Goal: Task Accomplishment & Management: Manage account settings

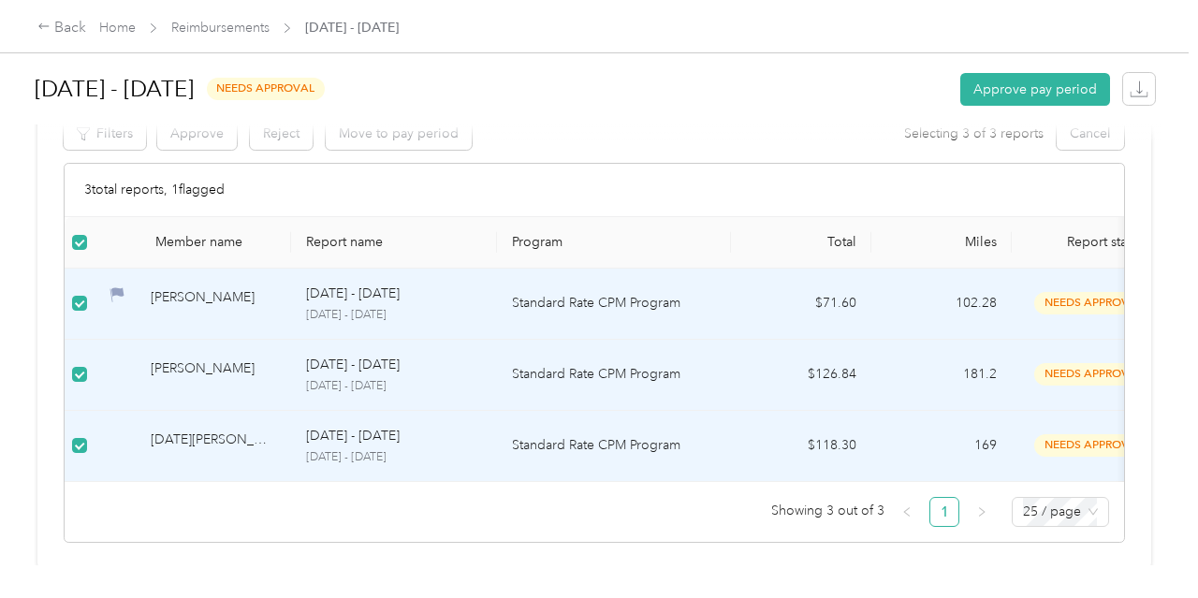
scroll to position [213, 0]
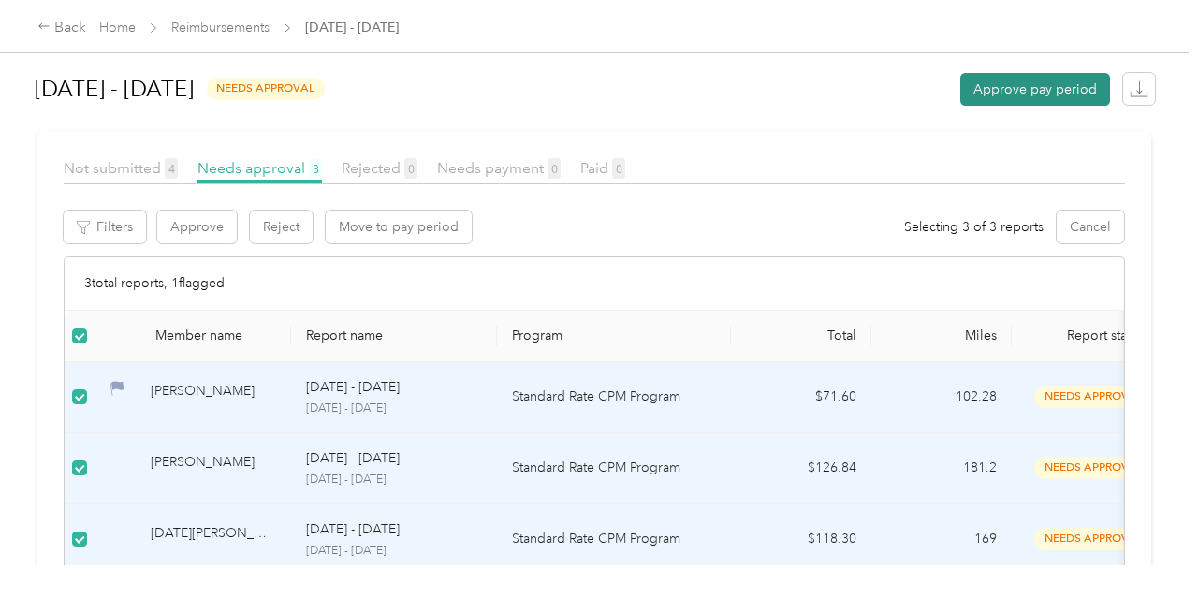
click at [1059, 89] on button "Approve pay period" at bounding box center [1035, 89] width 150 height 33
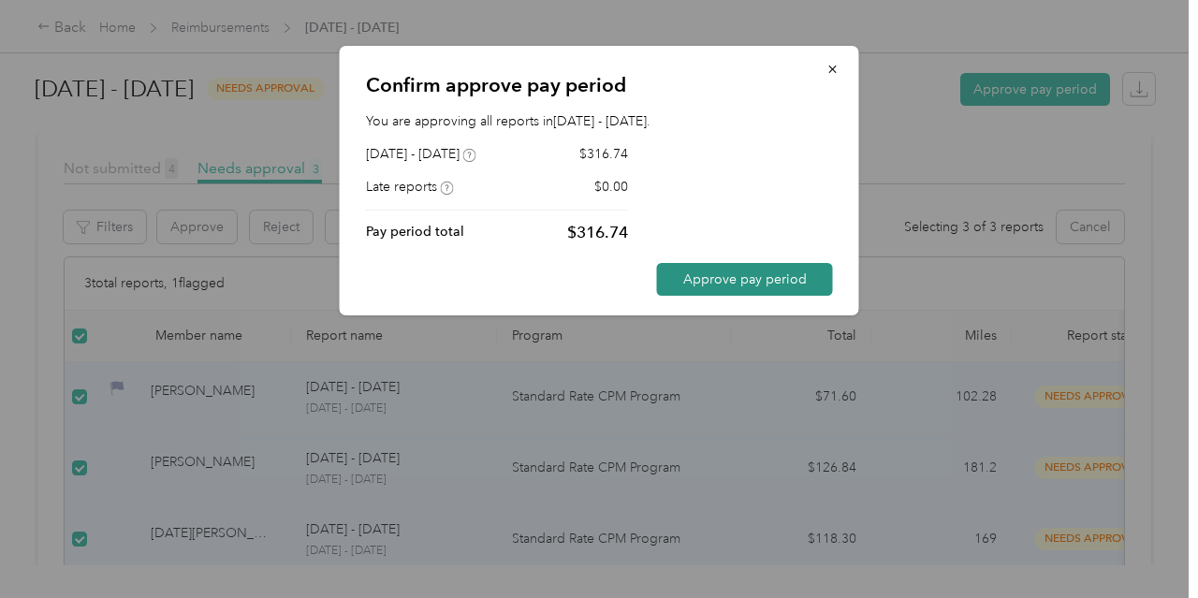
click at [693, 283] on button "Approve pay period" at bounding box center [745, 279] width 176 height 33
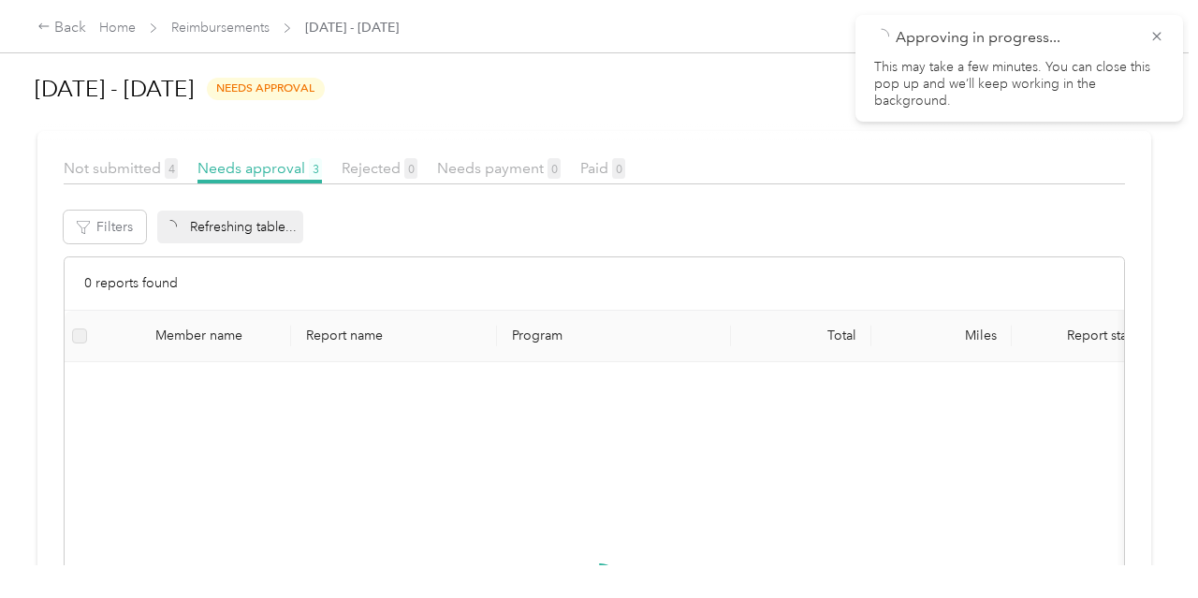
scroll to position [213, 0]
